Goal: Task Accomplishment & Management: Manage account settings

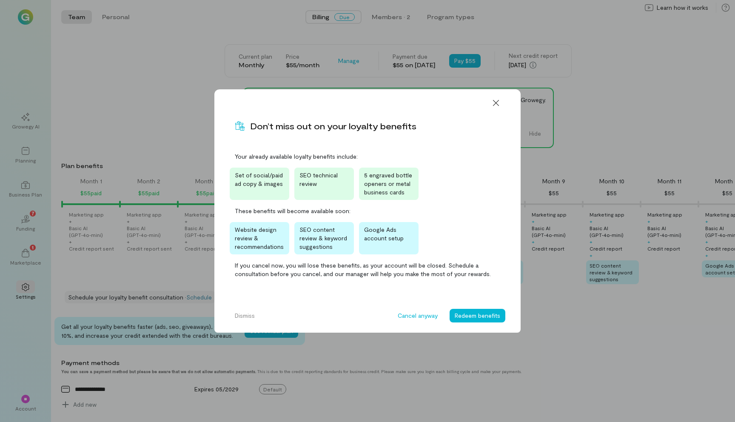
scroll to position [0, 75]
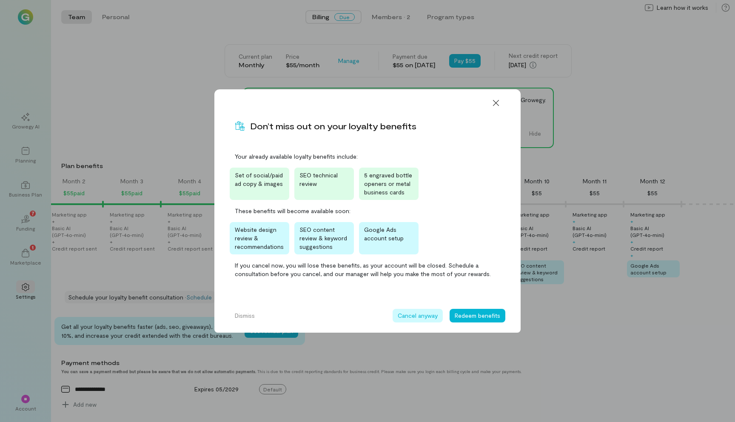
click at [430, 319] on button "Cancel anyway" at bounding box center [418, 316] width 50 height 14
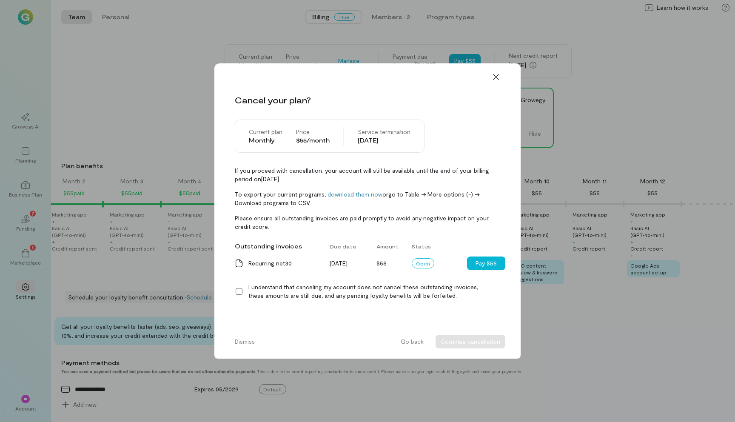
click at [237, 294] on icon at bounding box center [239, 291] width 9 height 9
click at [463, 340] on button "Continue cancellation" at bounding box center [471, 342] width 70 height 14
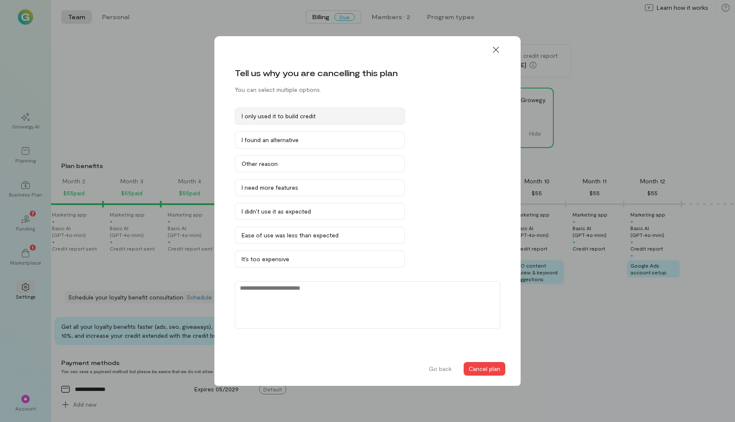
click at [315, 117] on div "I only used it to build credit" at bounding box center [320, 116] width 157 height 9
click at [322, 138] on div "I found an alternative" at bounding box center [320, 140] width 157 height 9
click at [339, 137] on div "I found an alternative" at bounding box center [316, 140] width 148 height 9
click at [359, 194] on button "I need more features" at bounding box center [320, 187] width 170 height 17
click at [487, 374] on button "Cancel plan" at bounding box center [485, 369] width 42 height 14
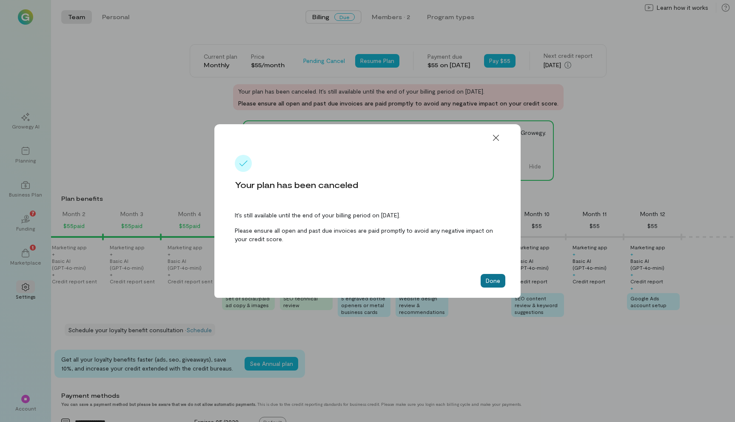
click at [499, 284] on button "Done" at bounding box center [493, 281] width 25 height 14
